Goal: Navigation & Orientation: Find specific page/section

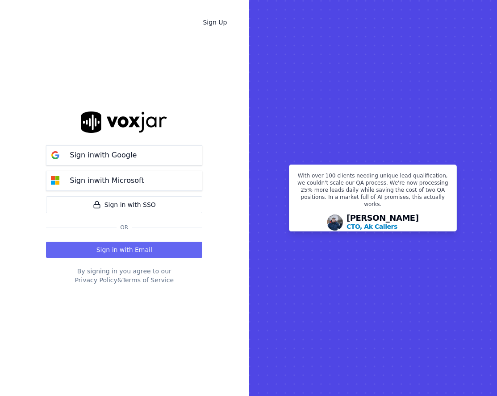
click at [118, 159] on p "Sign in with Google" at bounding box center [103, 155] width 67 height 11
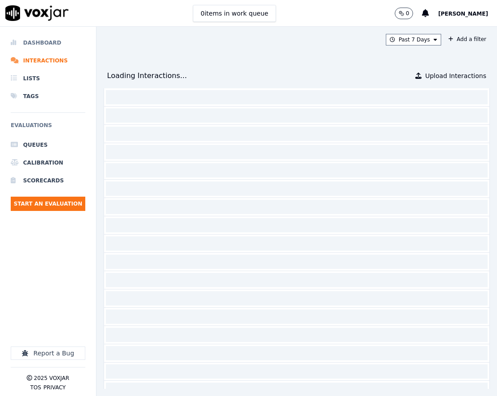
click at [58, 45] on li "Dashboard" at bounding box center [48, 43] width 75 height 18
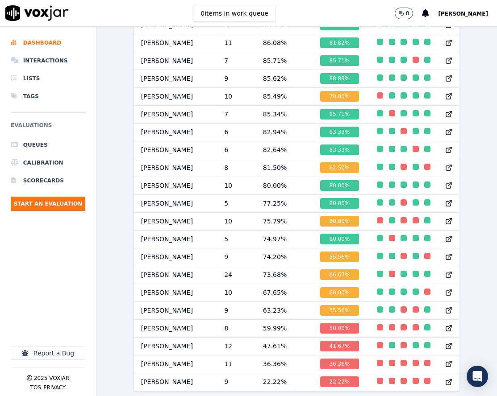
scroll to position [771, 0]
